Goal: Transaction & Acquisition: Purchase product/service

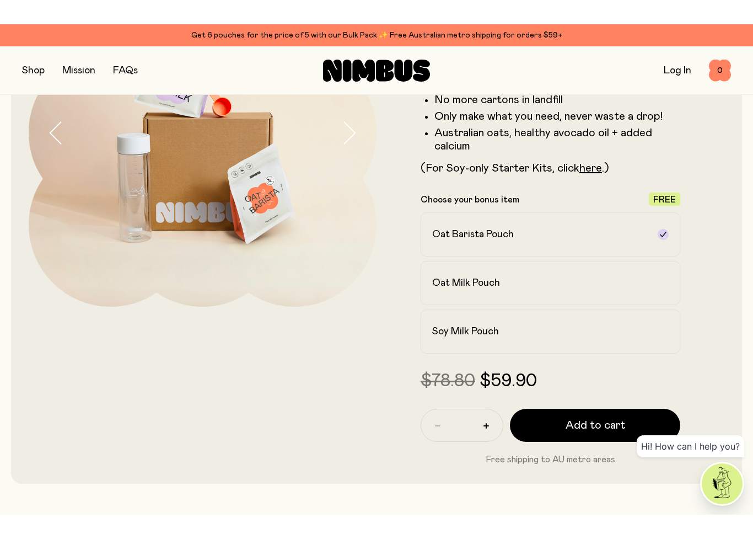
scroll to position [168, 0]
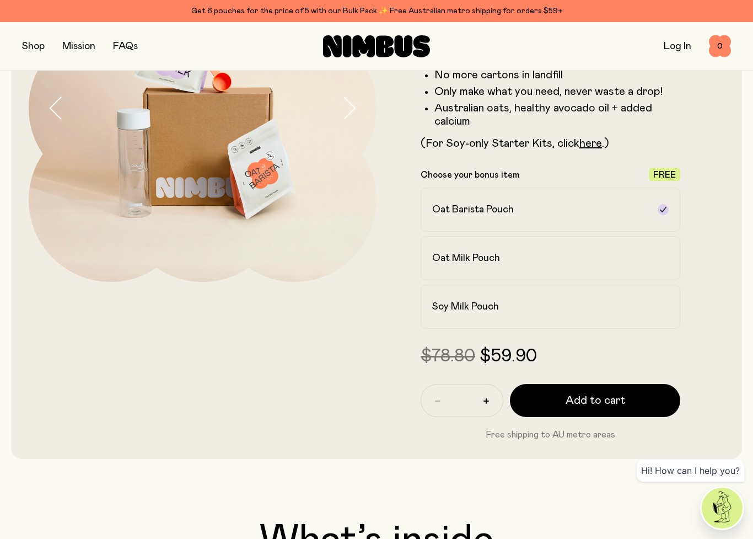
click at [492, 206] on h2 "Oat Barista Pouch" at bounding box center [473, 209] width 82 height 13
click at [554, 260] on div "Oat Milk Pouch" at bounding box center [540, 257] width 217 height 13
click at [670, 301] on label "Soy Milk Pouch" at bounding box center [551, 307] width 260 height 44
click at [594, 147] on link "here" at bounding box center [591, 143] width 23 height 11
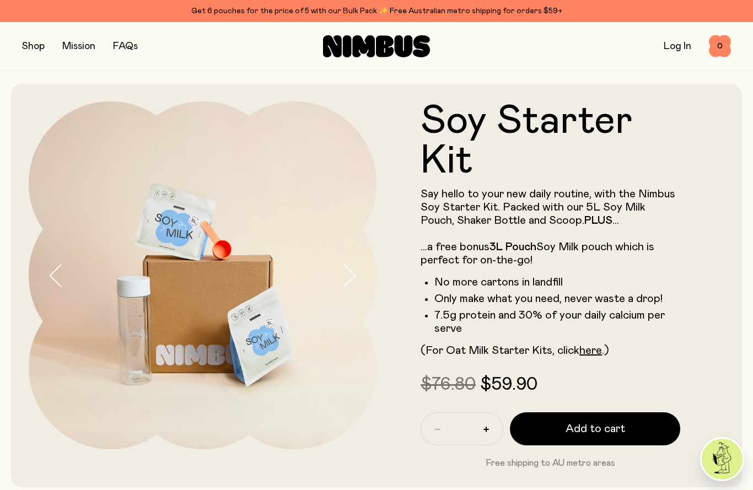
click at [37, 44] on button "button" at bounding box center [33, 46] width 23 height 15
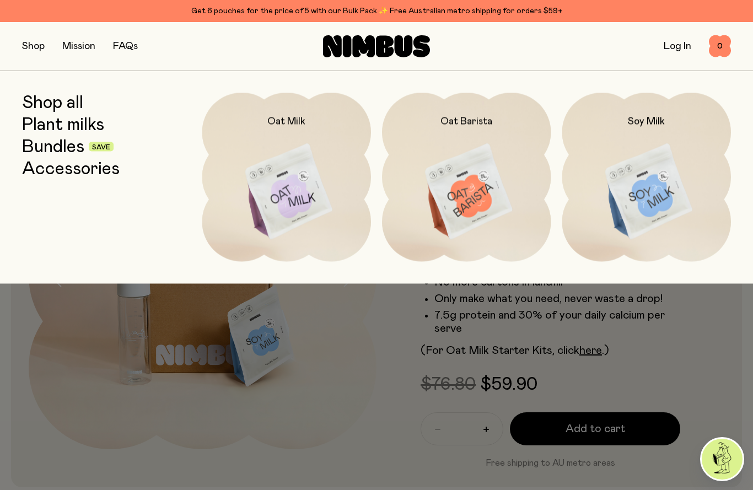
click at [59, 125] on link "Plant milks" at bounding box center [63, 125] width 82 height 20
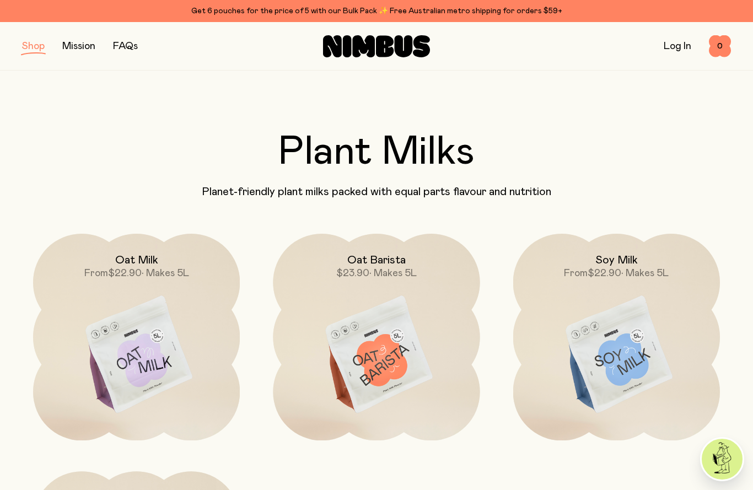
click at [39, 53] on button "button" at bounding box center [33, 46] width 23 height 15
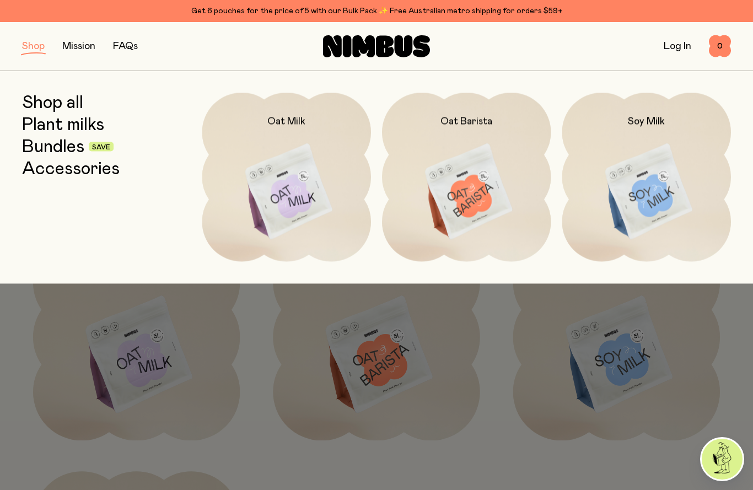
click at [55, 143] on link "Bundles" at bounding box center [53, 147] width 62 height 20
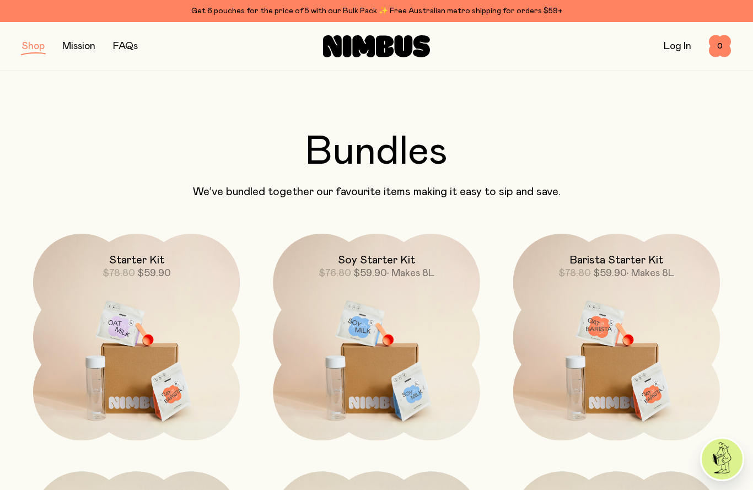
click at [404, 368] on img at bounding box center [376, 355] width 207 height 243
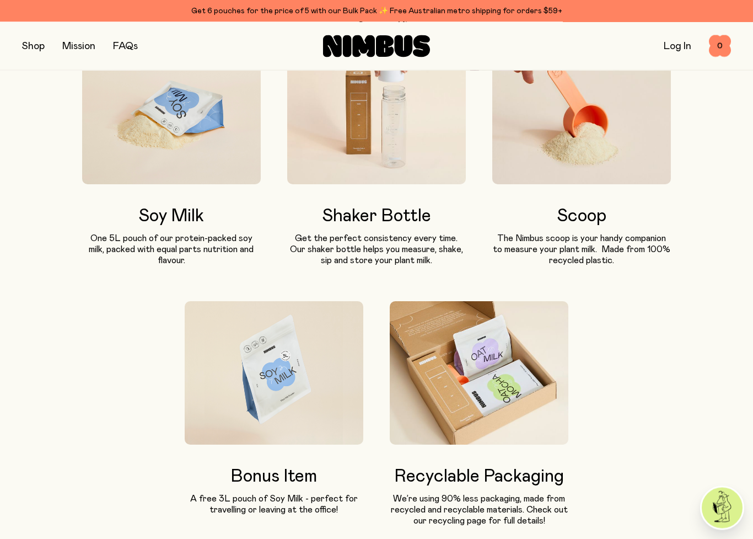
scroll to position [583, 0]
click at [141, 140] on img at bounding box center [171, 112] width 179 height 143
click at [163, 233] on p "One 5L pouch of our protein-packed soy milk, packed with equal parts nutrition …" at bounding box center [171, 249] width 179 height 33
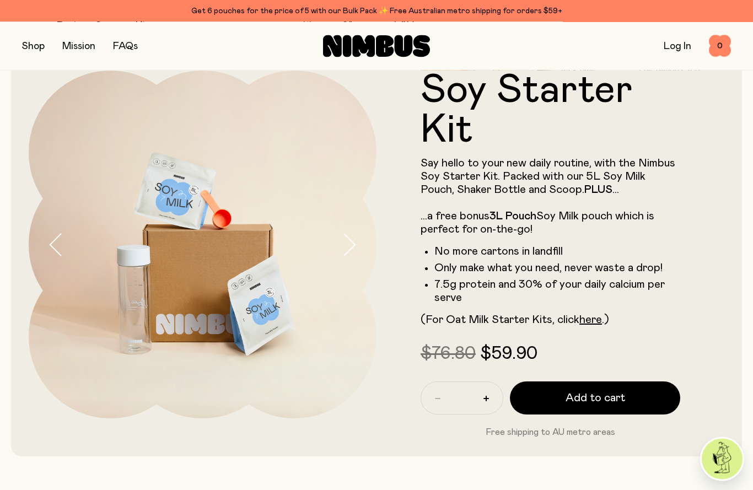
scroll to position [0, 0]
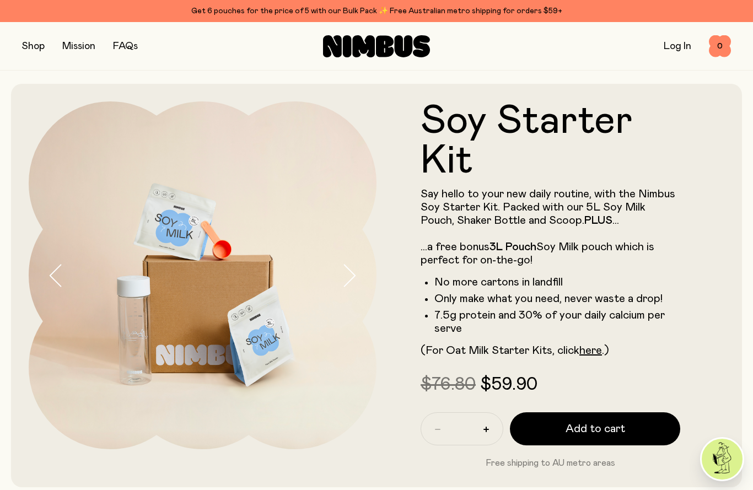
click at [26, 43] on button "button" at bounding box center [33, 46] width 23 height 15
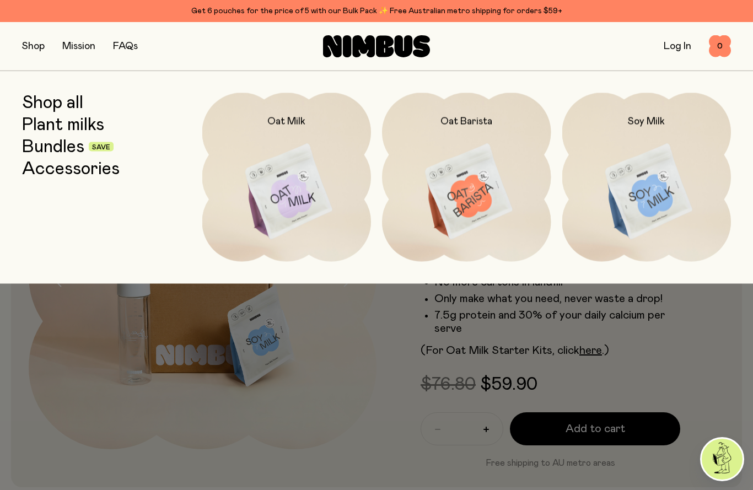
click at [52, 99] on link "Shop all" at bounding box center [52, 103] width 61 height 20
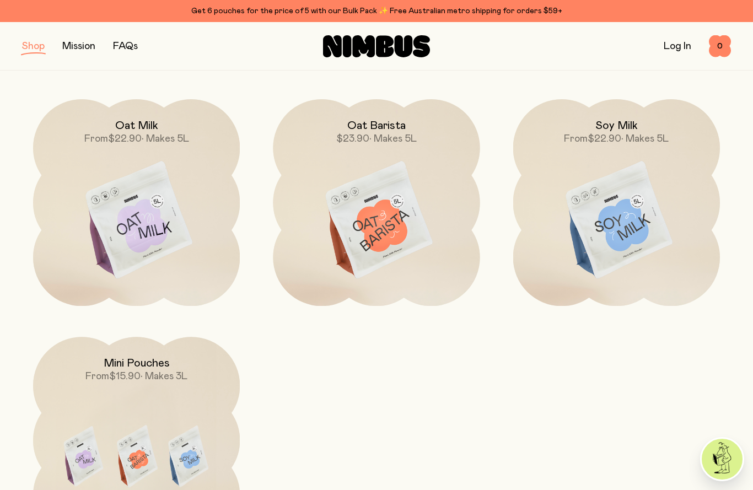
scroll to position [93, 0]
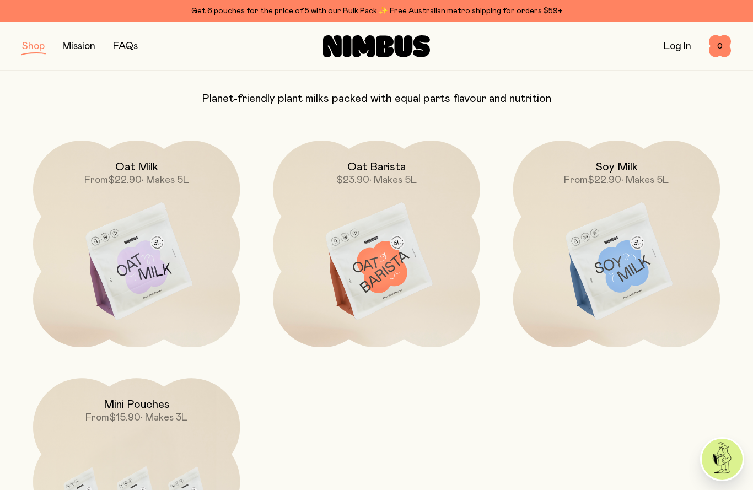
click at [650, 268] on img at bounding box center [616, 262] width 207 height 243
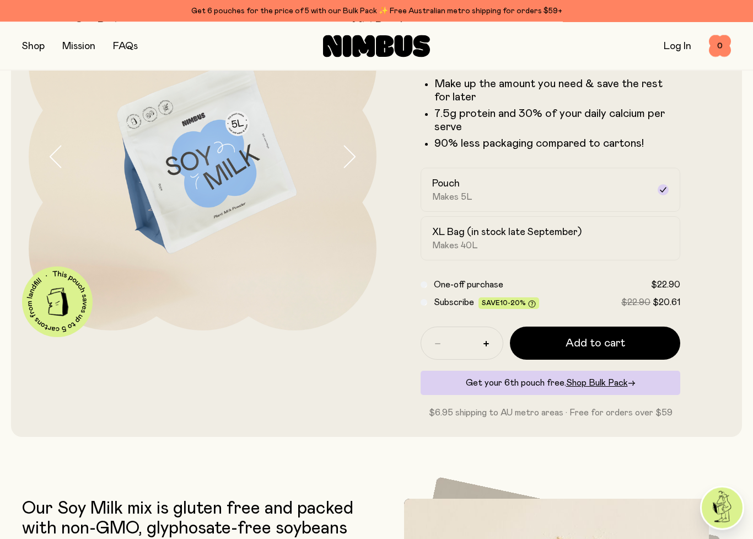
scroll to position [119, 0]
click at [486, 347] on button "button" at bounding box center [487, 344] width 18 height 18
type input "*"
click at [632, 337] on button "Add to cart" at bounding box center [595, 342] width 170 height 33
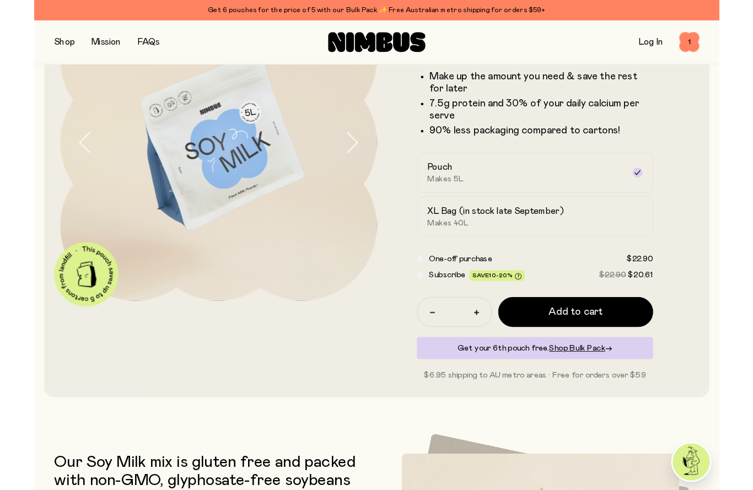
scroll to position [0, 0]
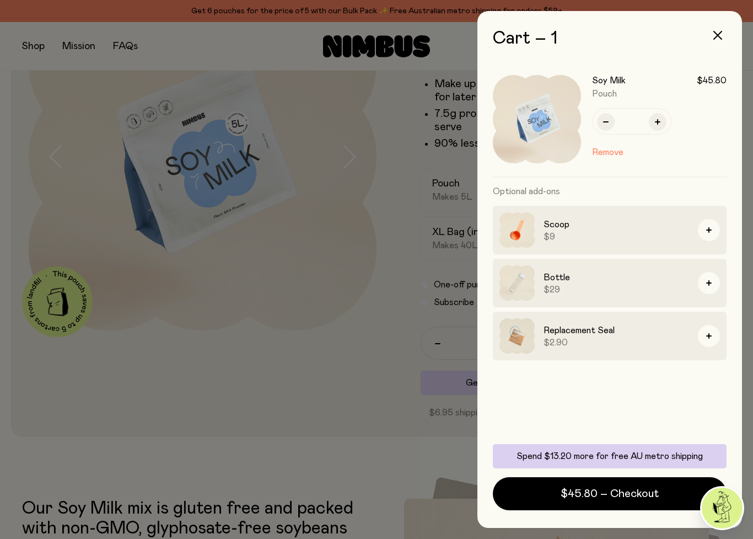
click at [616, 490] on span "$45.80 – Checkout" at bounding box center [610, 493] width 98 height 15
